Goal: Submit feedback/report problem: Submit feedback/report problem

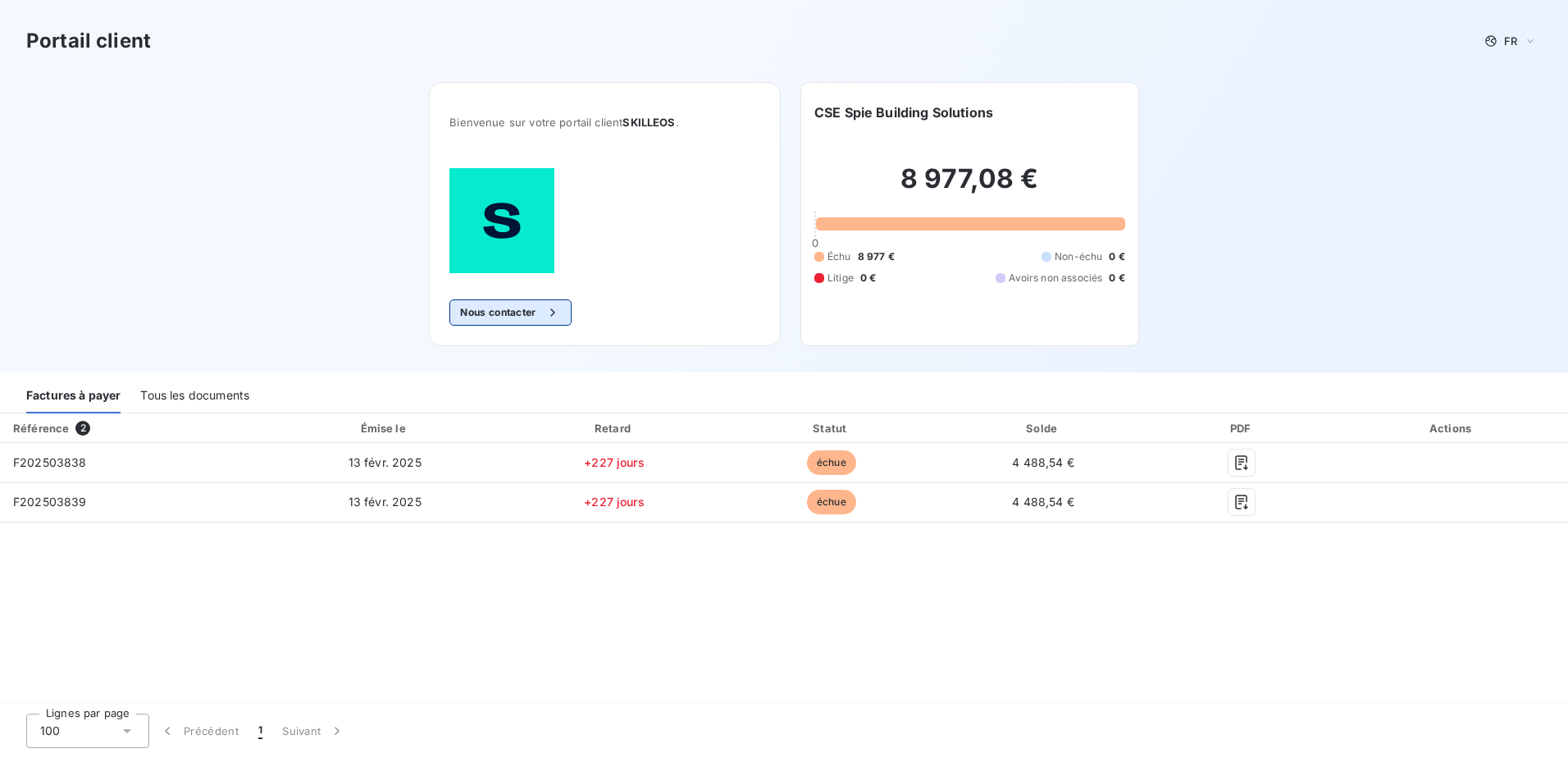
click at [501, 311] on button "Nous contacter" at bounding box center [510, 312] width 121 height 26
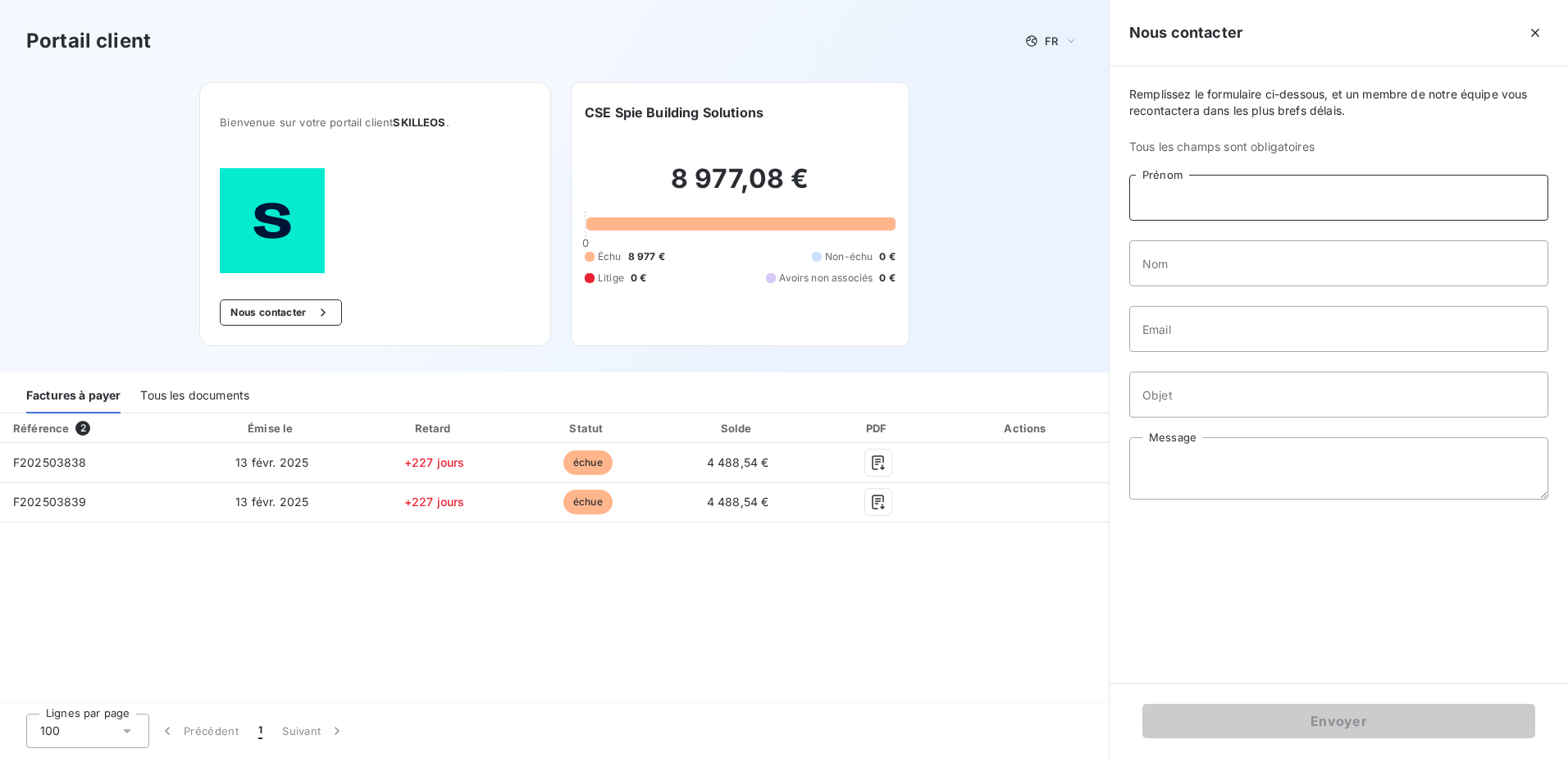
click at [1271, 186] on input "Prénom" at bounding box center [1338, 198] width 419 height 46
type input "[PERSON_NAME]"
type input "ARADAS-[PERSON_NAME]"
type input "[PERSON_NAME][EMAIL_ADDRESS][DOMAIN_NAME]"
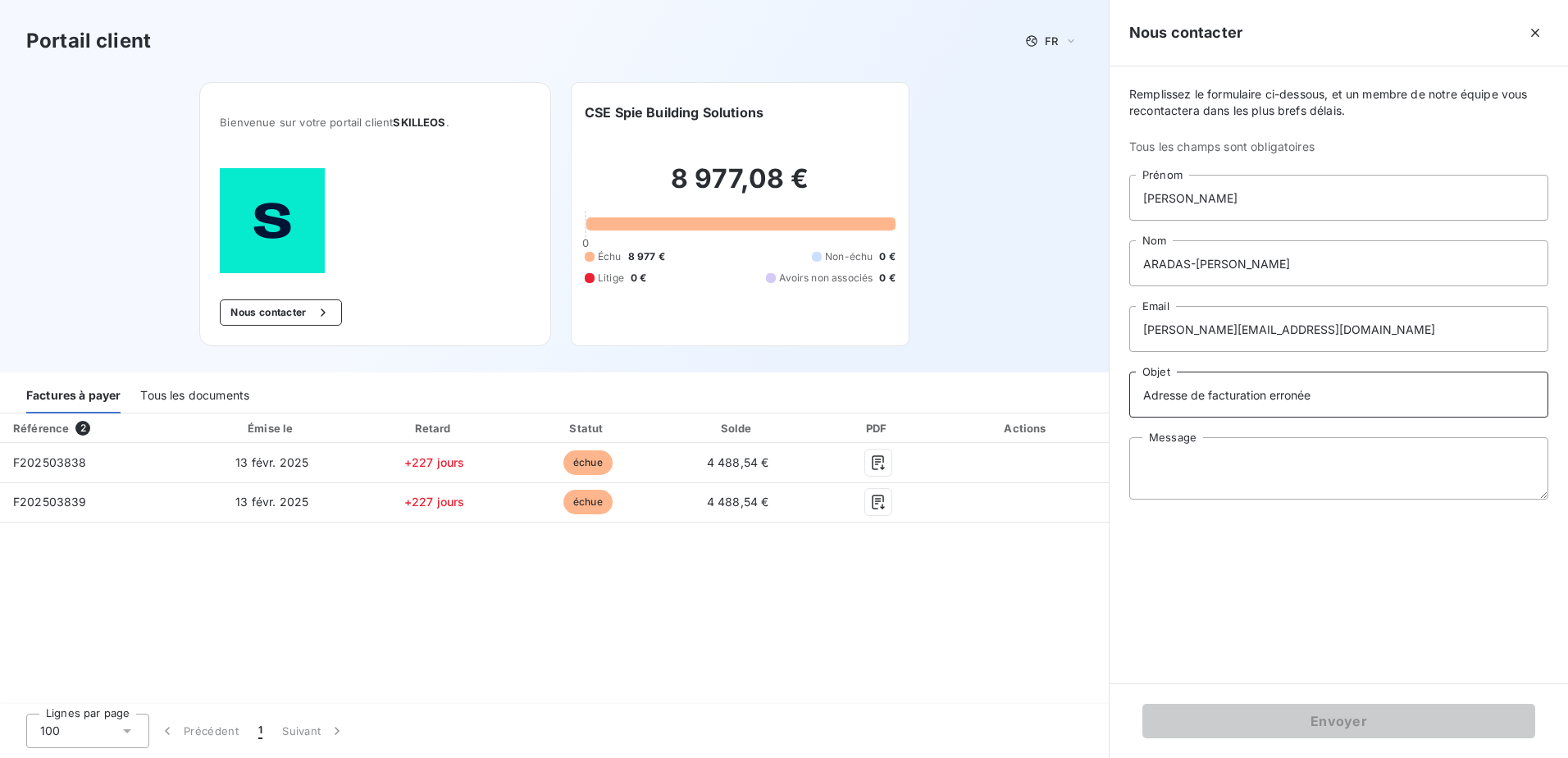
click at [1380, 394] on input "Adresse de facturation erronée" at bounding box center [1338, 395] width 419 height 46
type input "A"
type input "Annule et remplace mail précédent."
click at [1221, 452] on textarea "Message" at bounding box center [1338, 468] width 419 height 63
paste textarea "Bonjour, Je ne comprends pas pourquoi vous nous envoyez un rappel, car il avait…"
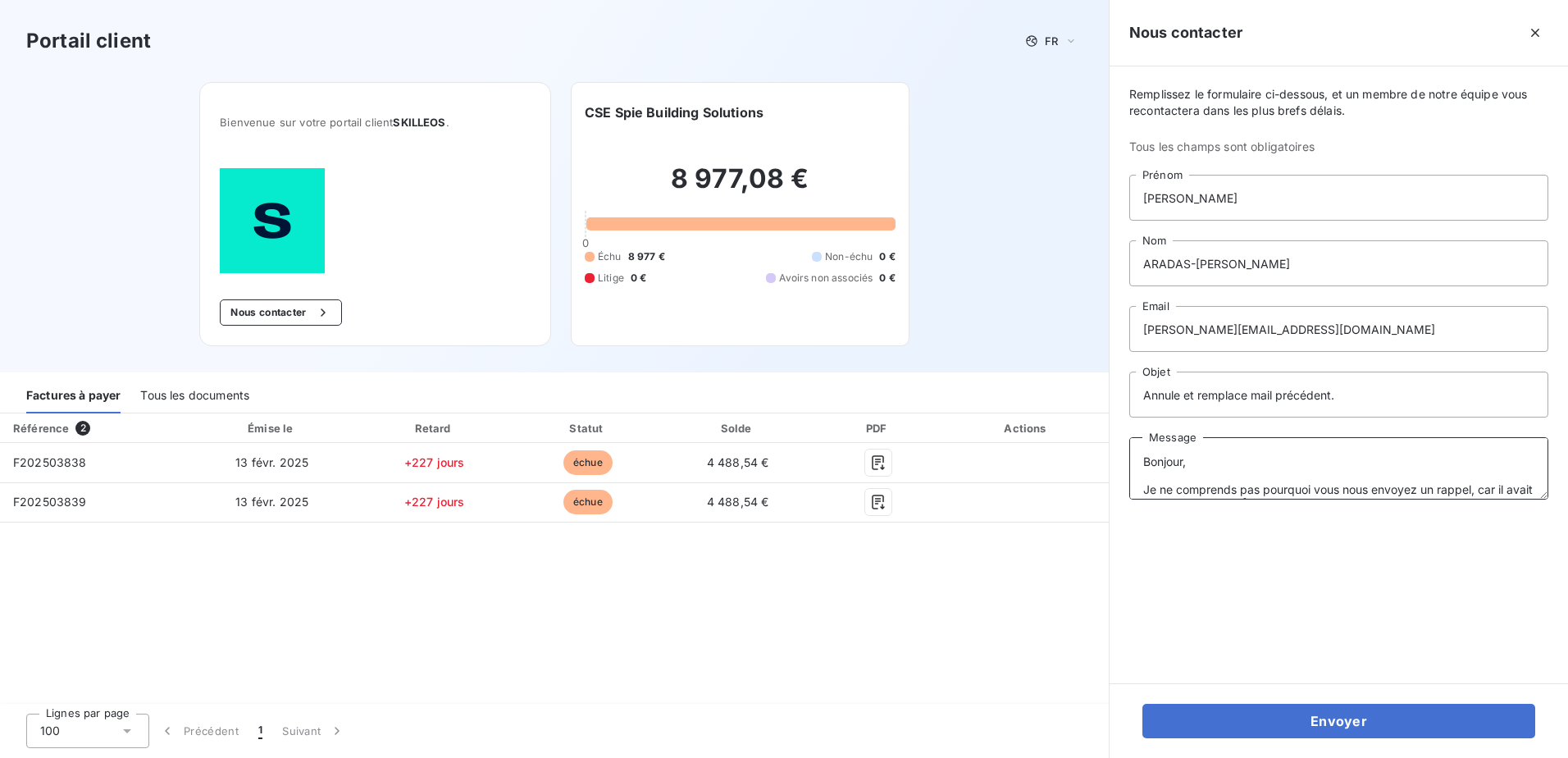
click at [1227, 458] on textarea "Bonjour, Je ne comprends pas pourquoi vous nous envoyez un rappel, car il avait…" at bounding box center [1338, 468] width 419 height 63
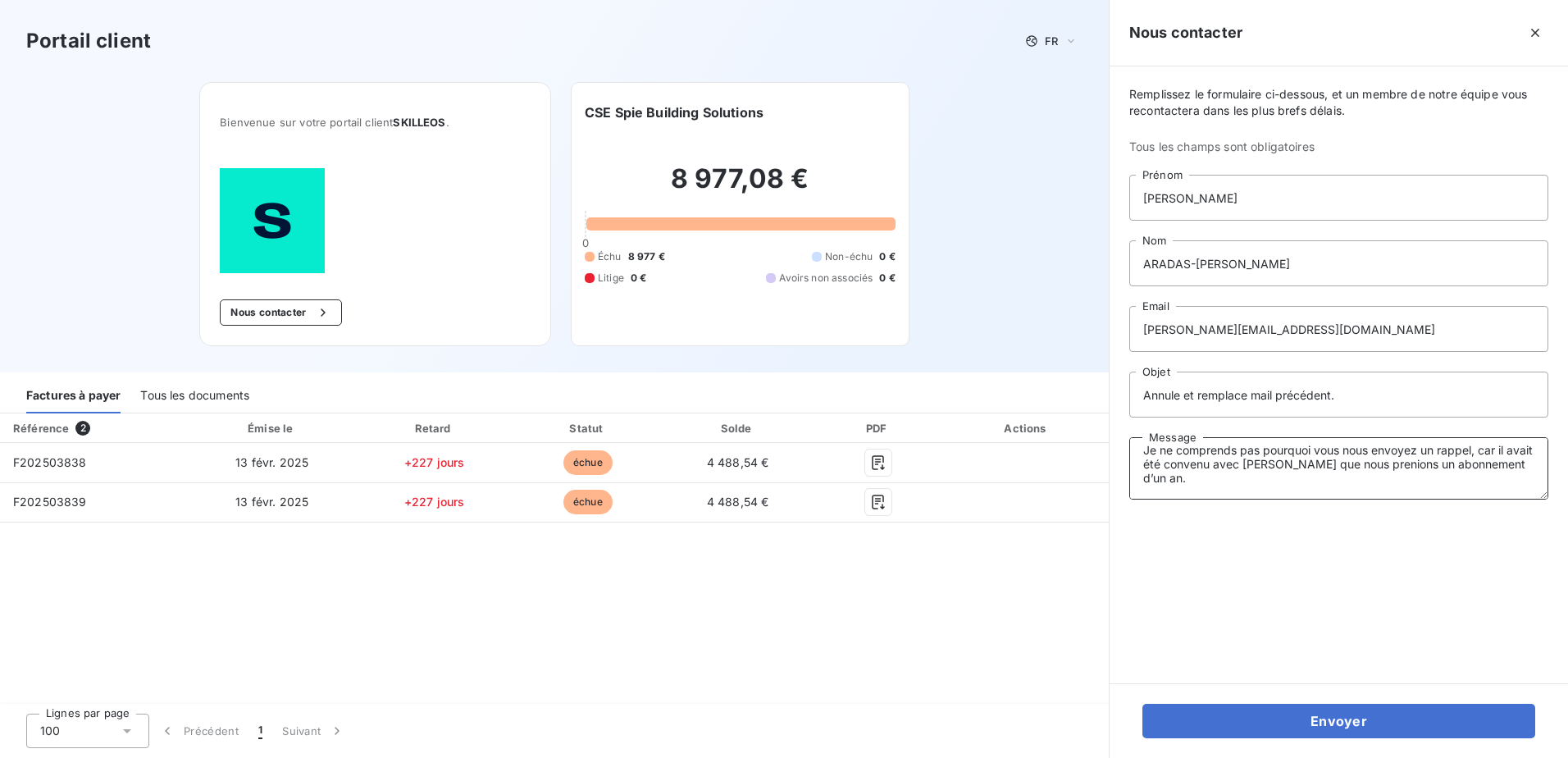
click at [1272, 475] on textarea "Bonjour, Je ne comprends pas pourquoi vous nous envoyez un rappel, car il avait…" at bounding box center [1338, 468] width 419 height 63
click at [1408, 464] on textarea "Bonjour, Je ne comprends pas pourquoi vous nous envoyez un rappel, car il avait…" at bounding box center [1338, 468] width 419 height 63
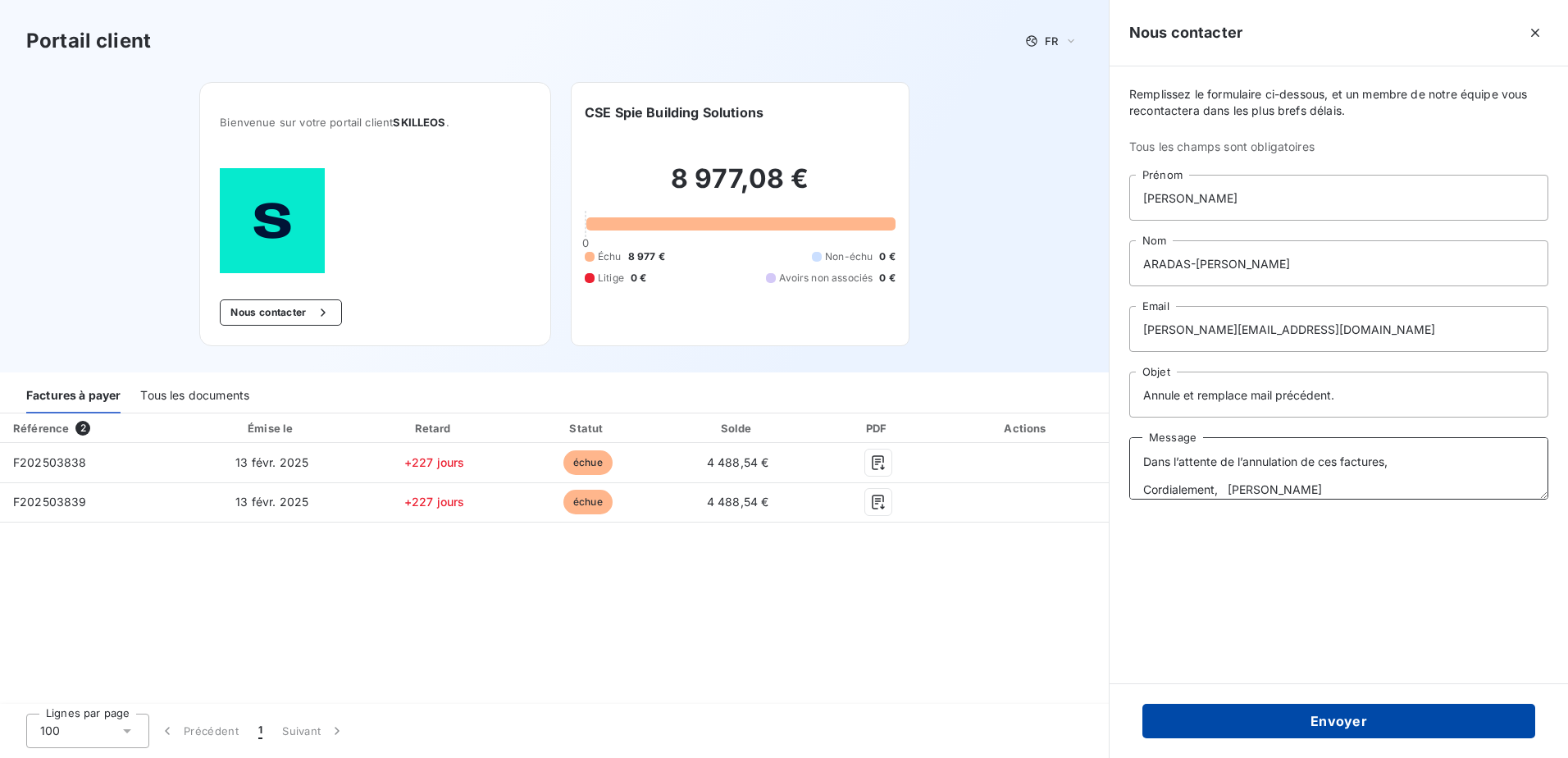
type textarea "Bonjour, Je ne comprends pas pourquoi vous nous envoyez un rappel, car il avait…"
click at [1253, 722] on button "Envoyer" at bounding box center [1339, 721] width 393 height 35
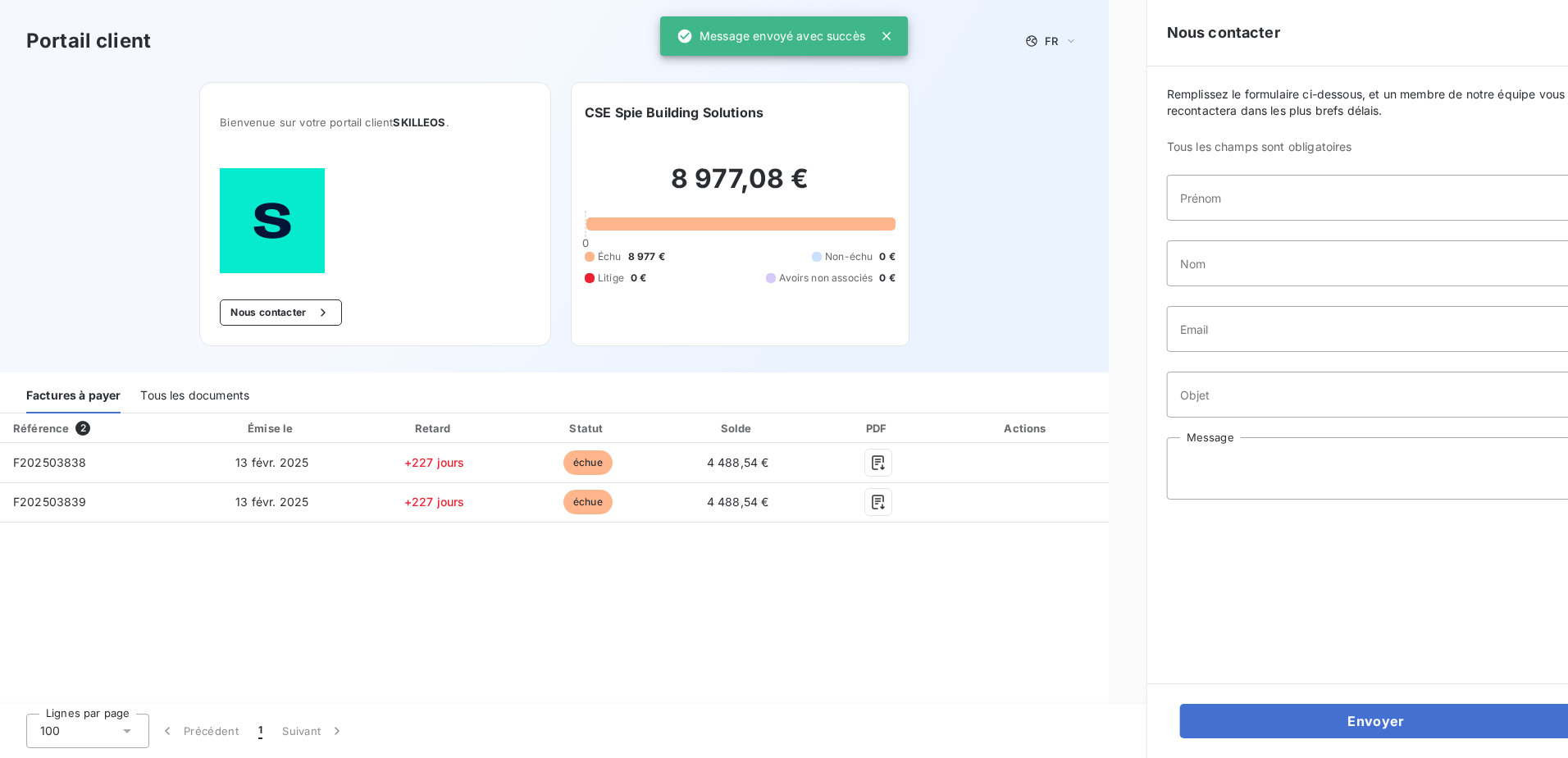
scroll to position [0, 0]
